Goal: Task Accomplishment & Management: Manage account settings

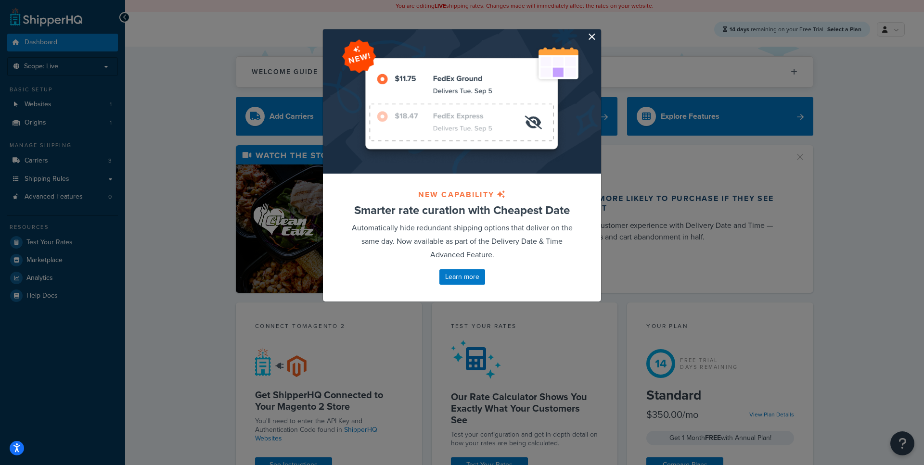
click at [598, 32] on button "button" at bounding box center [599, 30] width 2 height 2
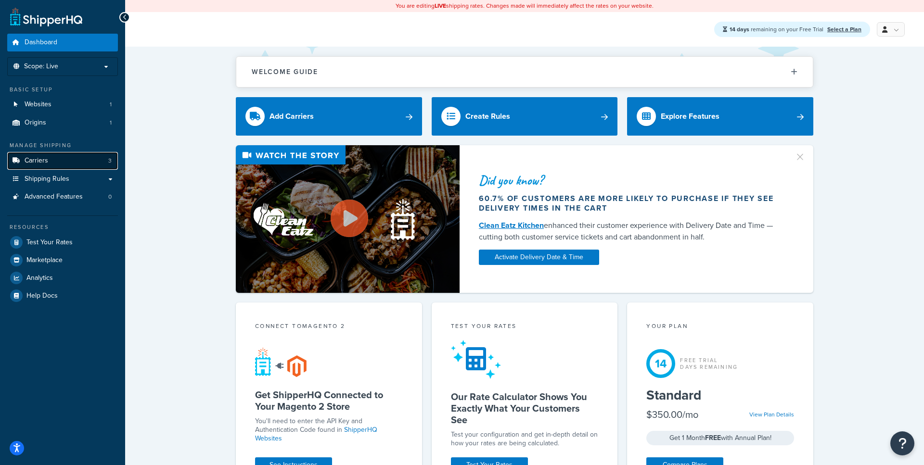
click at [63, 164] on link "Carriers 3" at bounding box center [62, 161] width 111 height 18
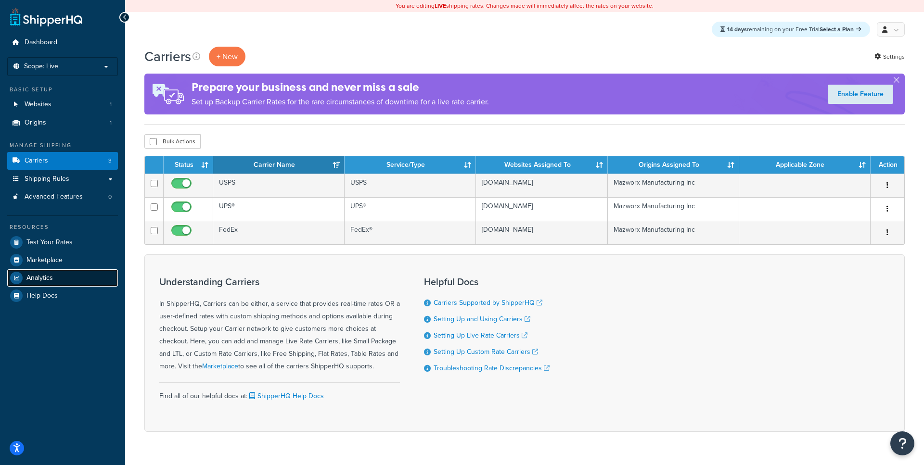
click at [47, 279] on span "Analytics" at bounding box center [39, 278] width 26 height 8
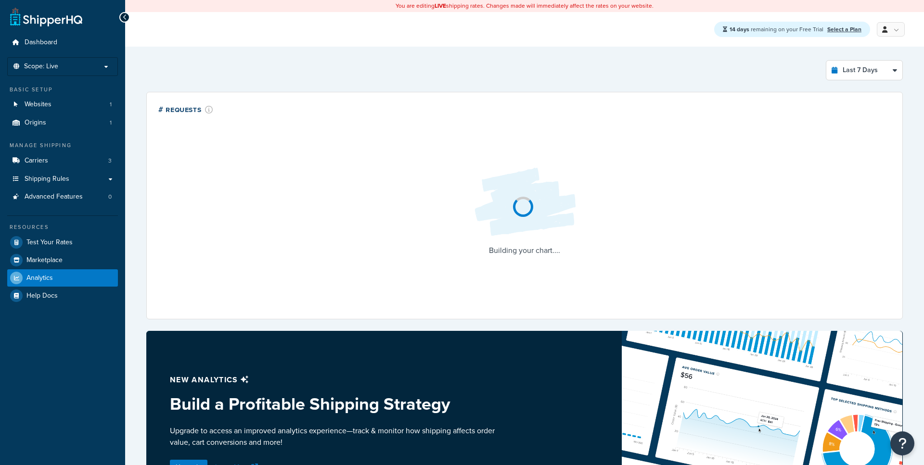
select select "last_7_days"
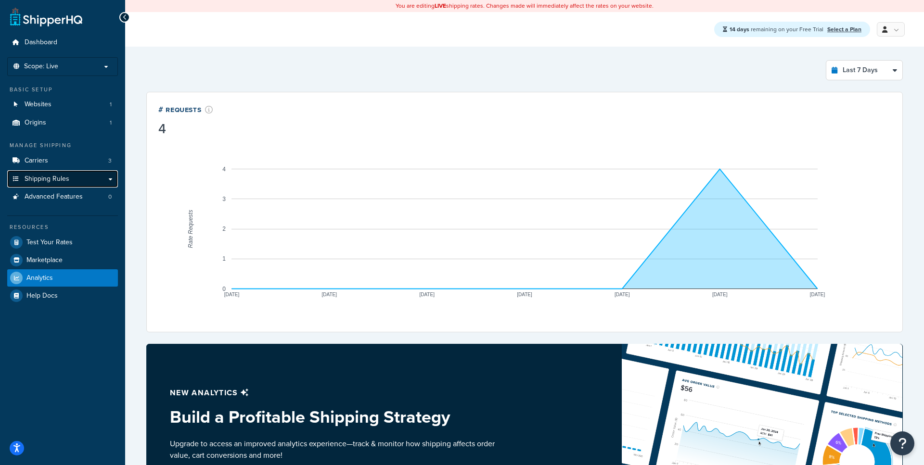
click at [110, 179] on link "Shipping Rules" at bounding box center [62, 179] width 111 height 18
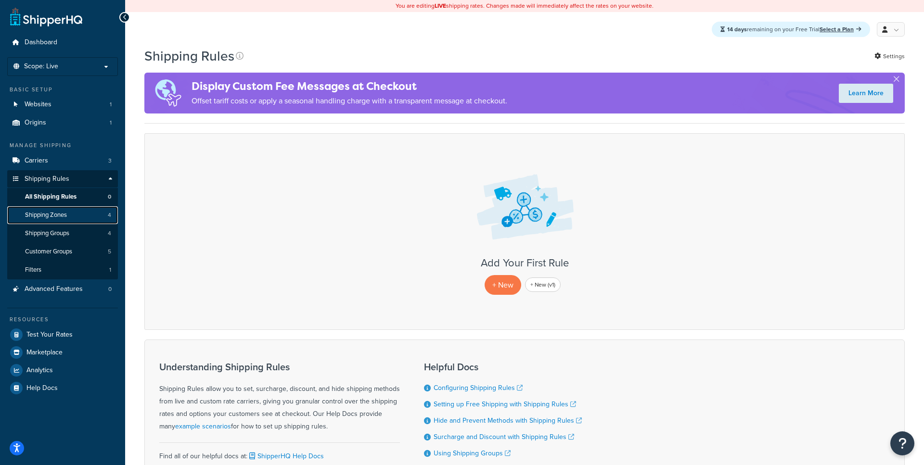
click at [86, 218] on link "Shipping Zones 4" at bounding box center [62, 215] width 111 height 18
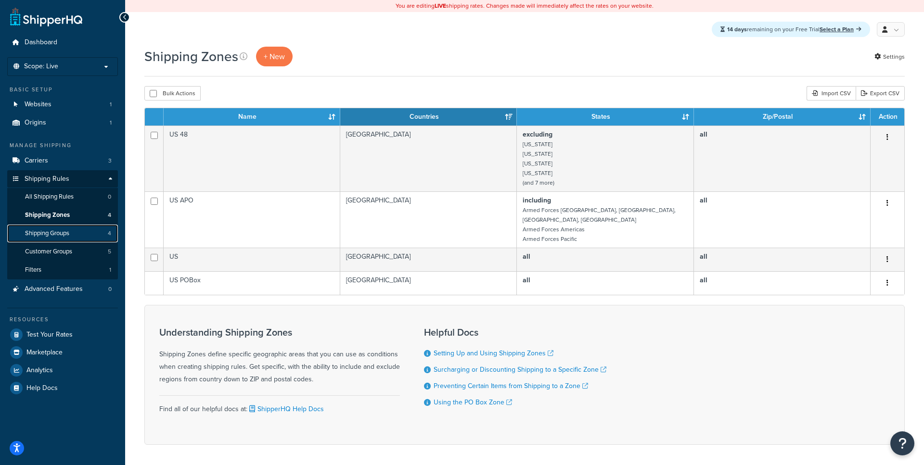
click at [62, 231] on span "Shipping Groups" at bounding box center [47, 233] width 44 height 8
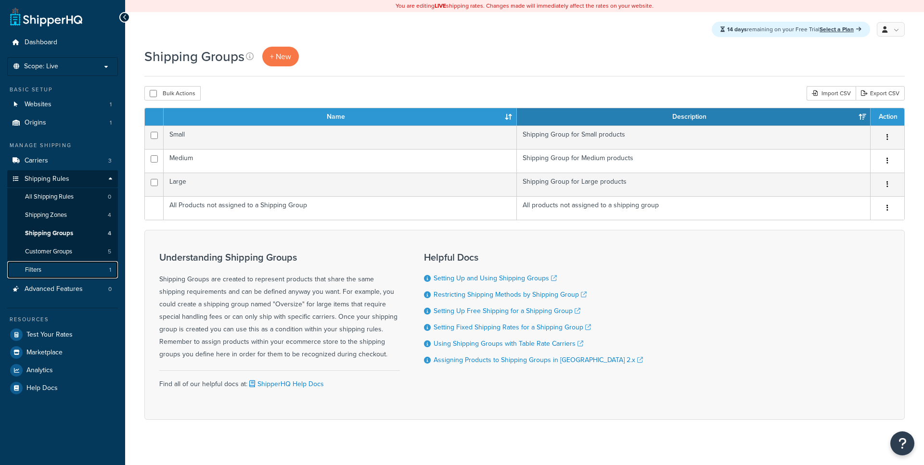
click at [61, 268] on link "Filters 1" at bounding box center [62, 270] width 111 height 18
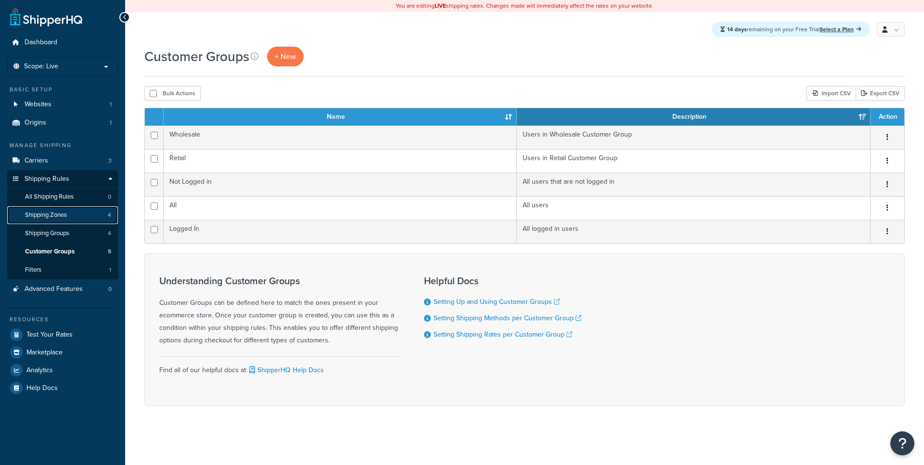
click at [68, 218] on link "Shipping Zones 4" at bounding box center [62, 215] width 111 height 18
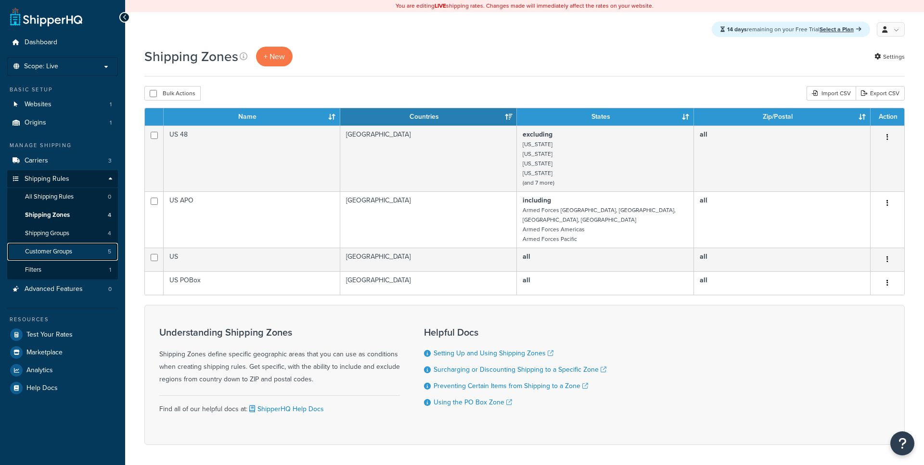
click at [60, 255] on span "Customer Groups" at bounding box center [48, 252] width 47 height 8
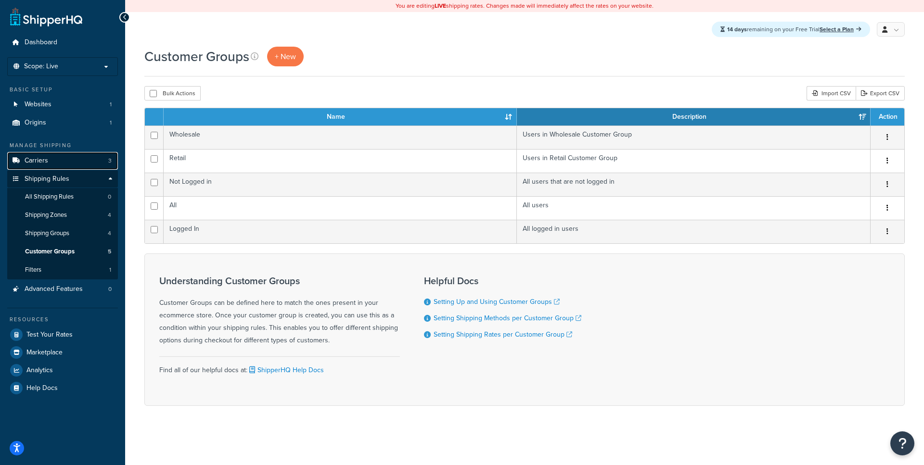
click at [89, 161] on link "Carriers 3" at bounding box center [62, 161] width 111 height 18
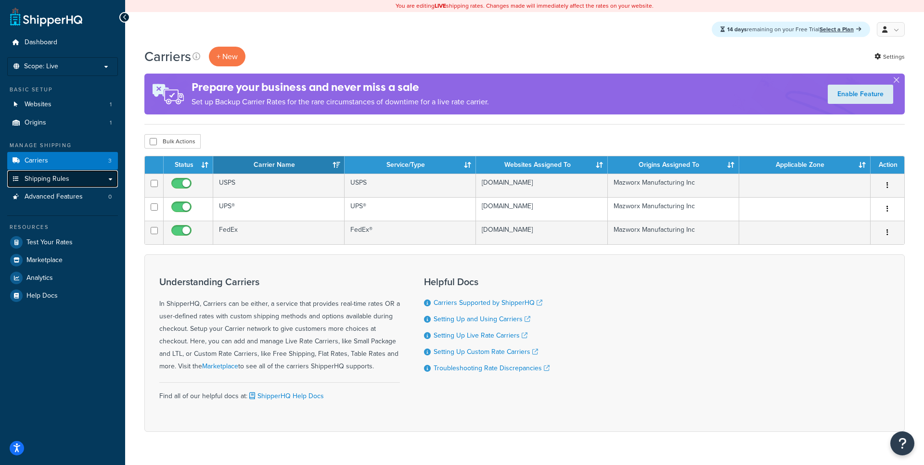
click at [101, 181] on link "Shipping Rules" at bounding box center [62, 179] width 111 height 18
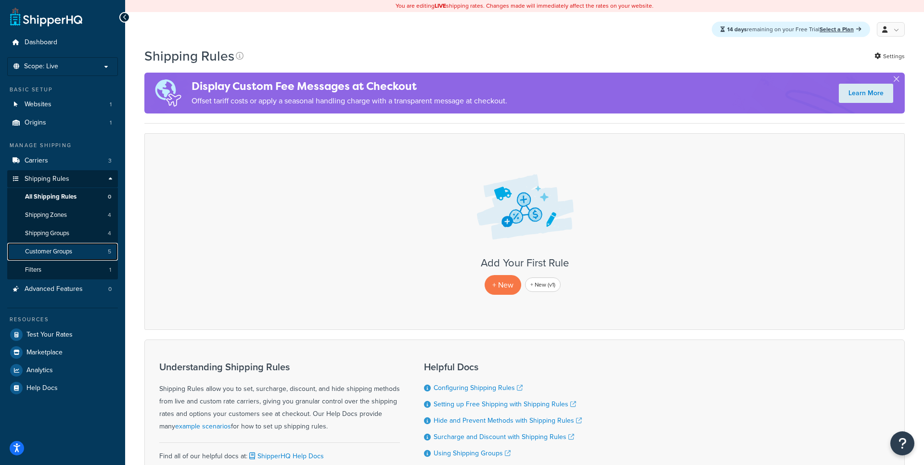
click at [82, 244] on link "Customer Groups 5" at bounding box center [62, 252] width 111 height 18
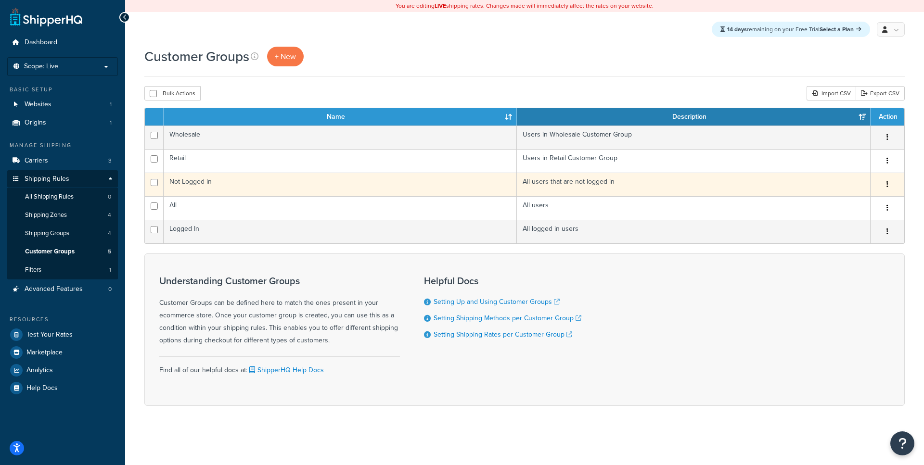
click at [260, 187] on td "Not Logged in" at bounding box center [340, 185] width 353 height 24
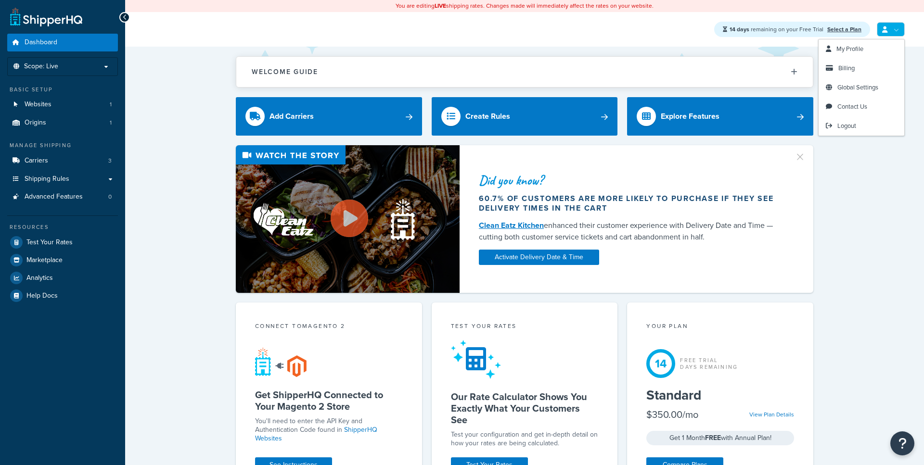
click at [888, 34] on link at bounding box center [890, 29] width 28 height 14
click at [848, 128] on span "Logout" at bounding box center [846, 125] width 19 height 9
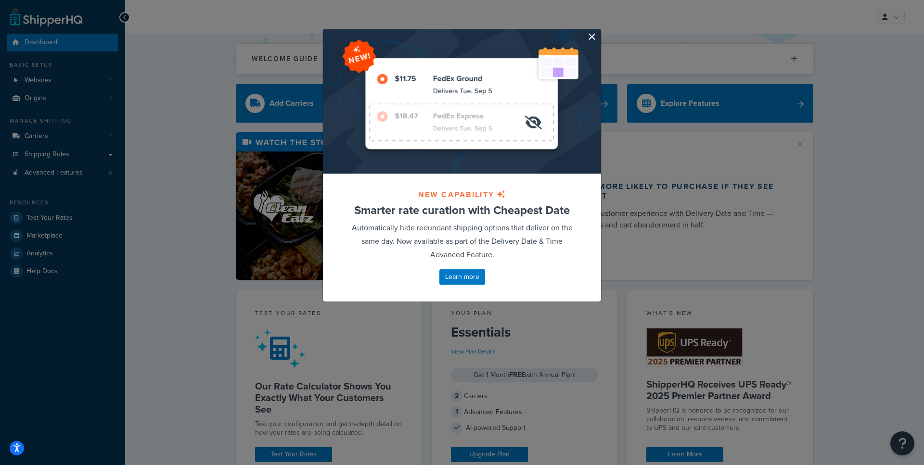
click at [598, 32] on button "button" at bounding box center [599, 30] width 2 height 2
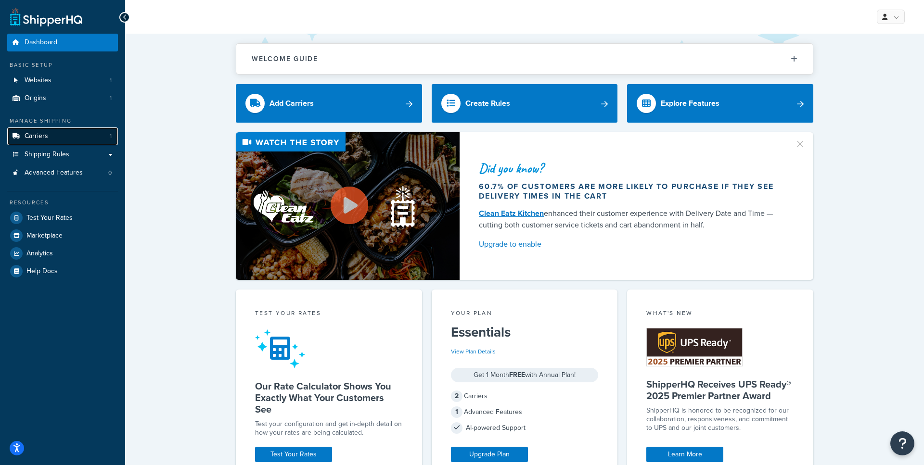
click at [78, 134] on link "Carriers 1" at bounding box center [62, 136] width 111 height 18
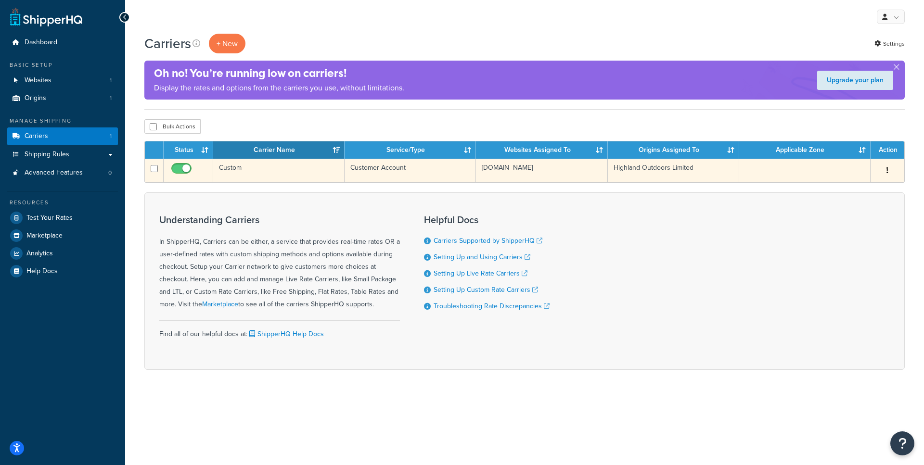
click at [289, 170] on td "Custom" at bounding box center [278, 171] width 131 height 24
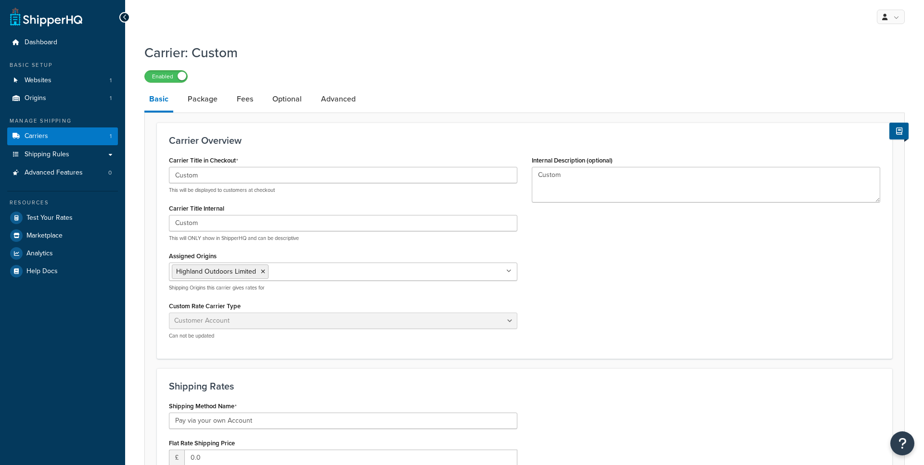
select select "customerAccount"
click at [197, 91] on link "Package" at bounding box center [202, 99] width 39 height 23
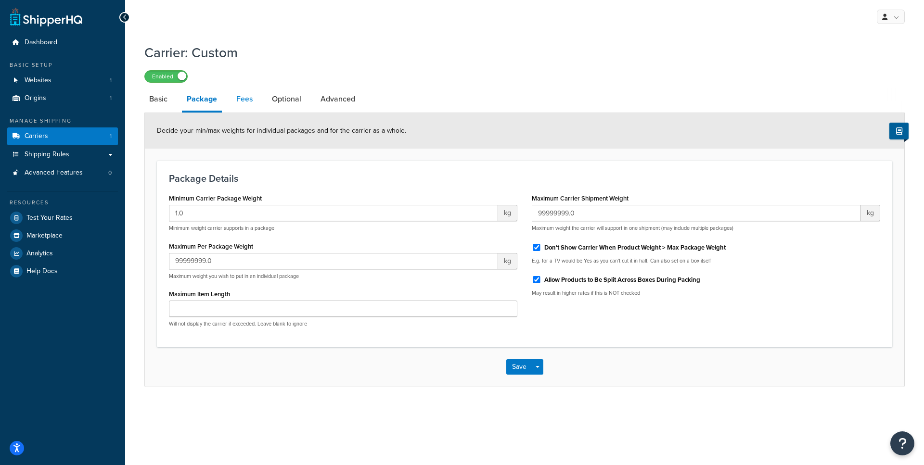
click at [244, 102] on link "Fees" at bounding box center [244, 99] width 26 height 23
select select "AFTER"
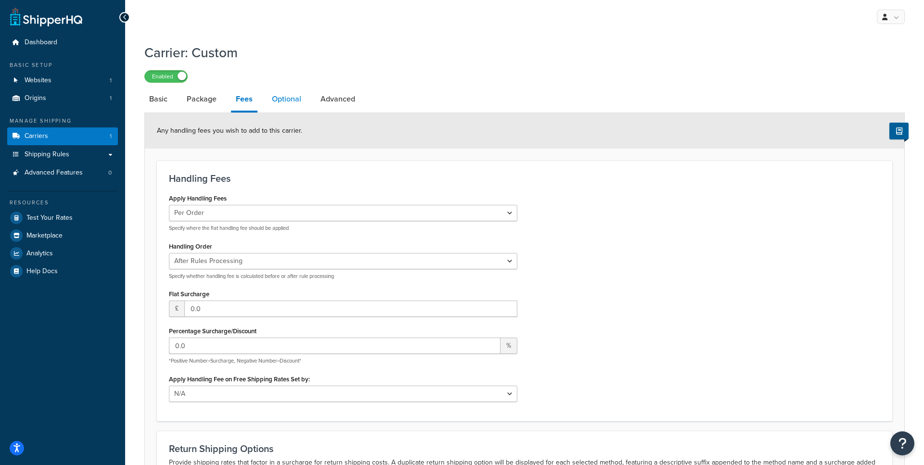
click at [298, 103] on link "Optional" at bounding box center [286, 99] width 39 height 23
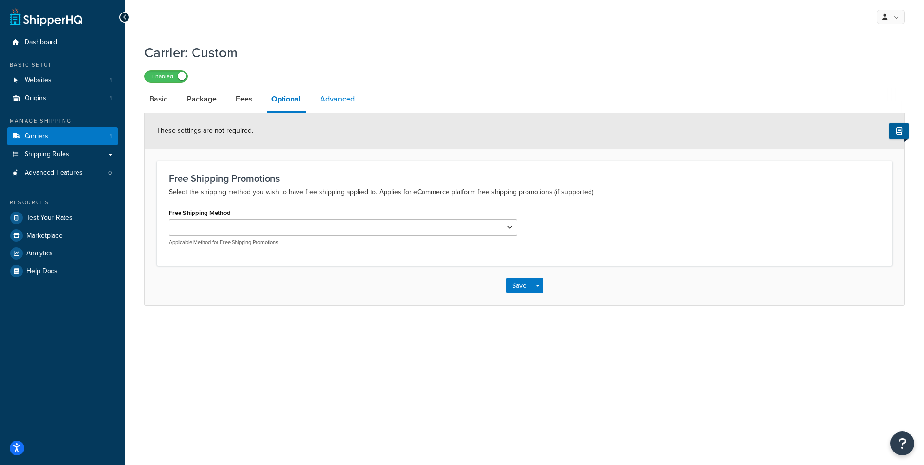
click at [332, 99] on link "Advanced" at bounding box center [337, 99] width 44 height 23
select select "false"
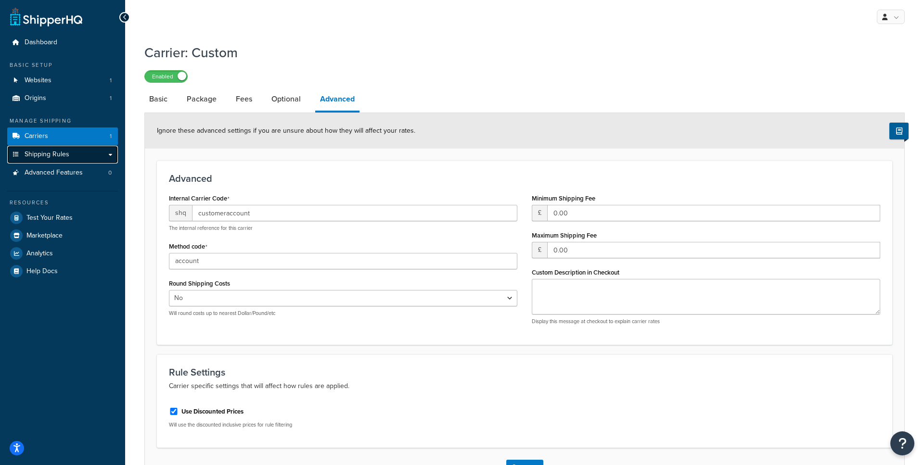
click at [112, 155] on link "Shipping Rules" at bounding box center [62, 155] width 111 height 18
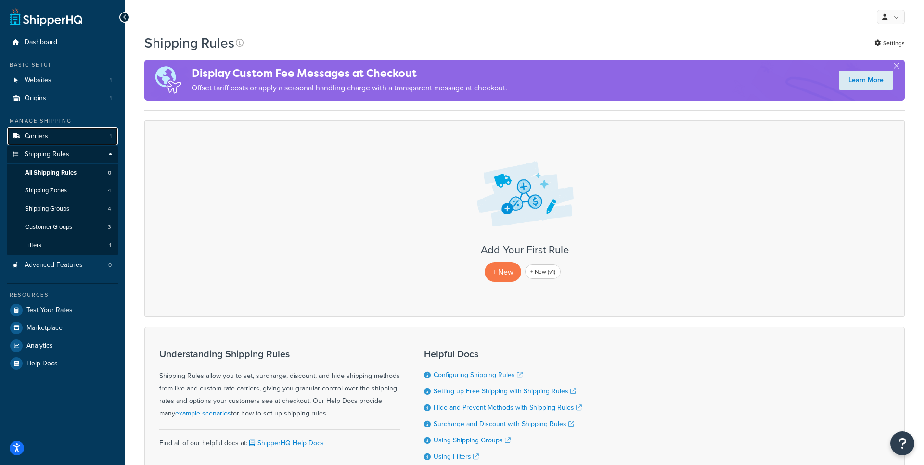
click at [95, 139] on link "Carriers 1" at bounding box center [62, 136] width 111 height 18
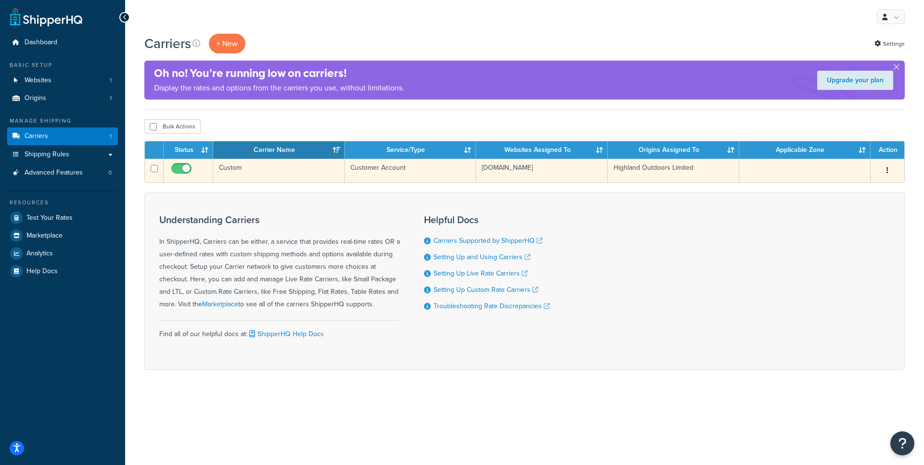
click at [267, 179] on td "Custom" at bounding box center [278, 171] width 131 height 24
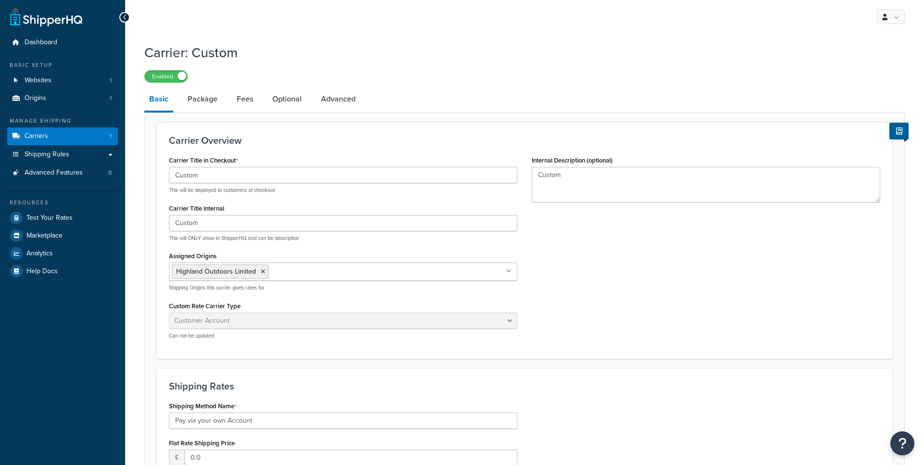
select select "customerAccount"
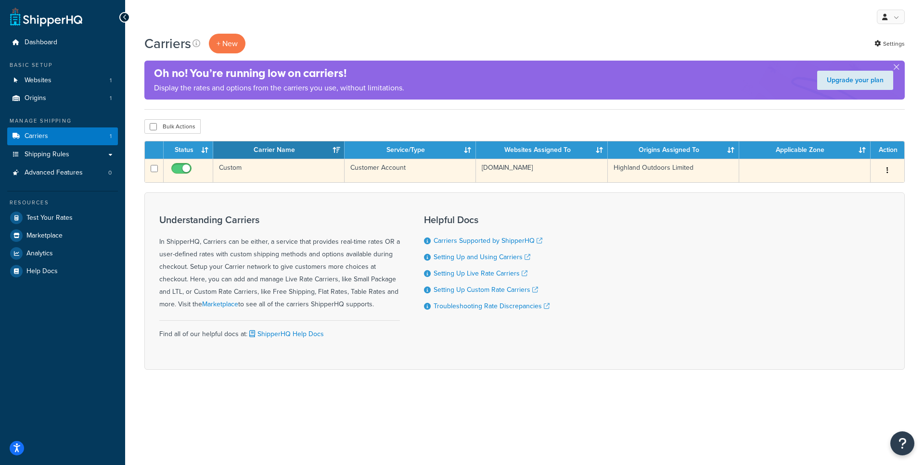
click at [402, 172] on td "Customer Account" at bounding box center [409, 171] width 131 height 24
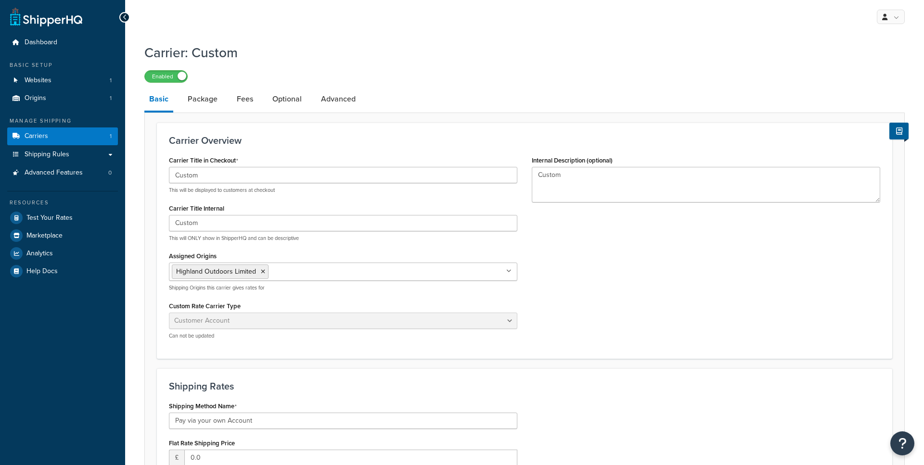
select select "customerAccount"
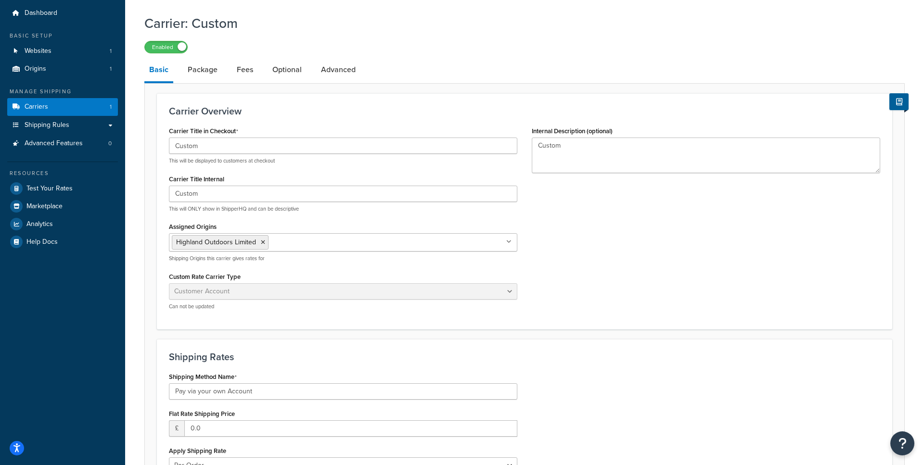
scroll to position [43, 0]
